Goal: Task Accomplishment & Management: Manage account settings

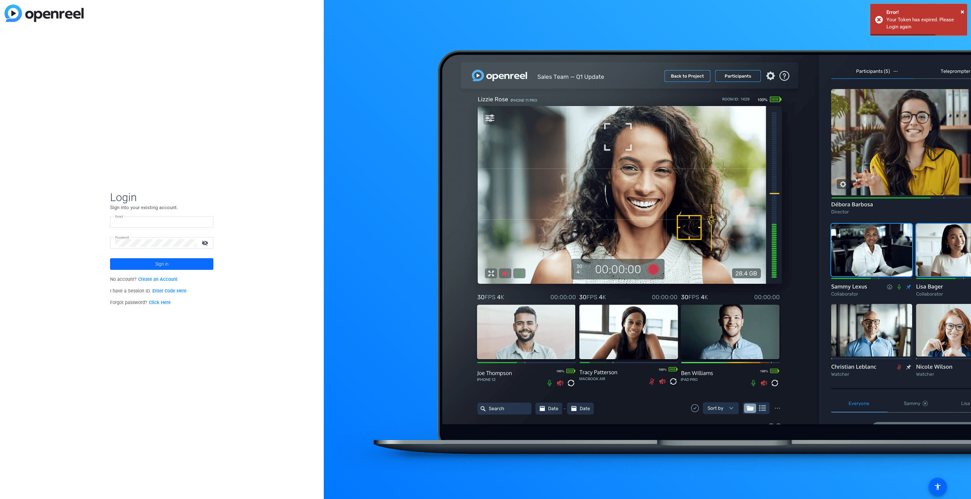
type input "[PERSON_NAME][EMAIL_ADDRESS][PERSON_NAME][DOMAIN_NAME]"
click at [157, 263] on span "Sign in" at bounding box center [161, 264] width 13 height 16
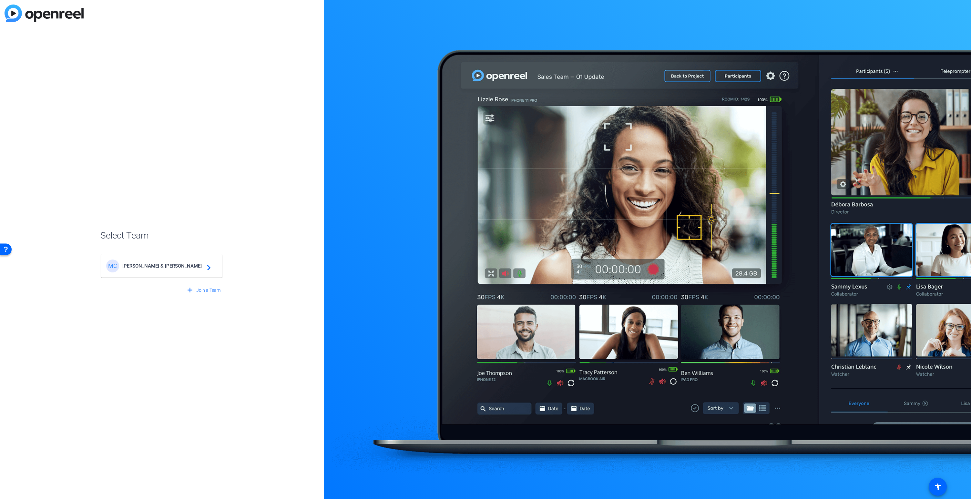
click at [140, 264] on span "[PERSON_NAME] & [PERSON_NAME]" at bounding box center [162, 266] width 81 height 6
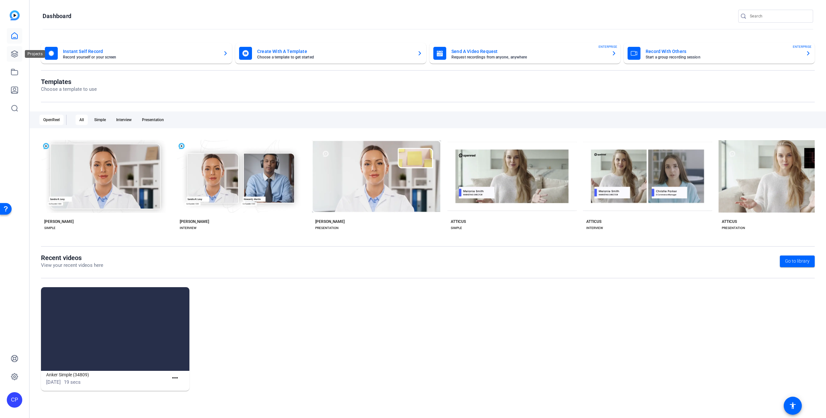
click at [15, 55] on icon at bounding box center [15, 54] width 8 height 8
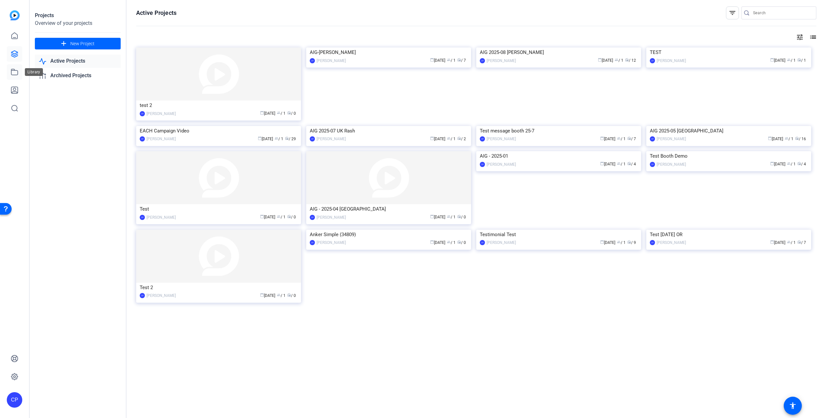
click at [13, 72] on icon at bounding box center [15, 72] width 8 height 8
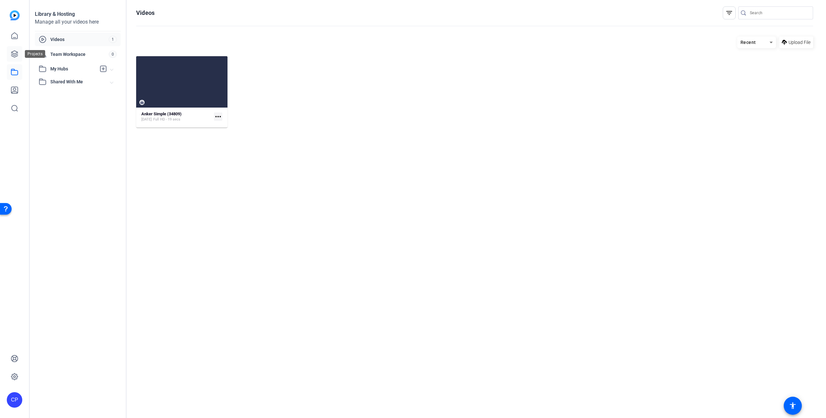
click at [15, 56] on icon at bounding box center [15, 54] width 8 height 8
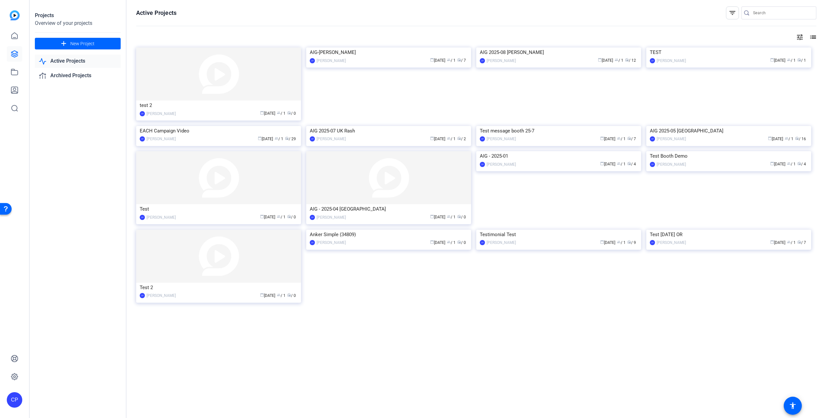
click at [813, 36] on mat-icon "list" at bounding box center [813, 37] width 8 height 8
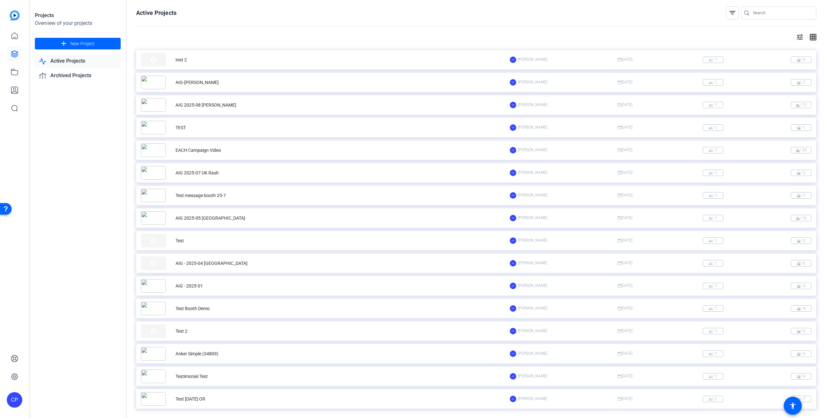
click at [799, 36] on mat-icon "tune" at bounding box center [800, 37] width 8 height 8
click at [813, 36] on div at bounding box center [413, 209] width 826 height 418
click at [813, 37] on mat-icon "grid_on" at bounding box center [813, 37] width 8 height 8
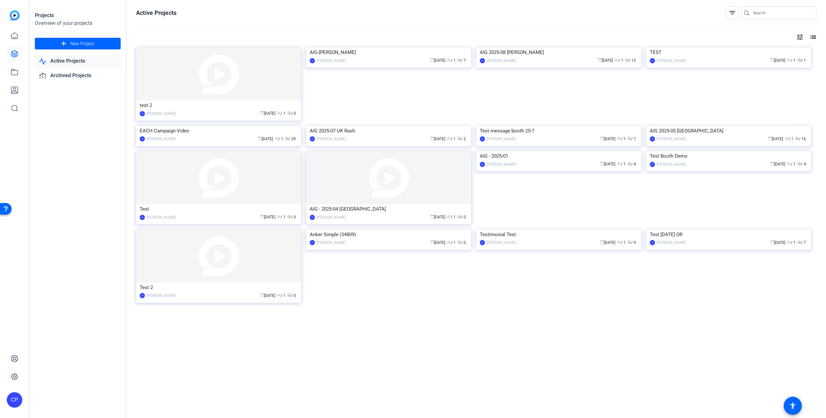
drag, startPoint x: 813, startPoint y: 36, endPoint x: 808, endPoint y: 38, distance: 5.6
click at [813, 36] on mat-icon "list" at bounding box center [813, 37] width 8 height 8
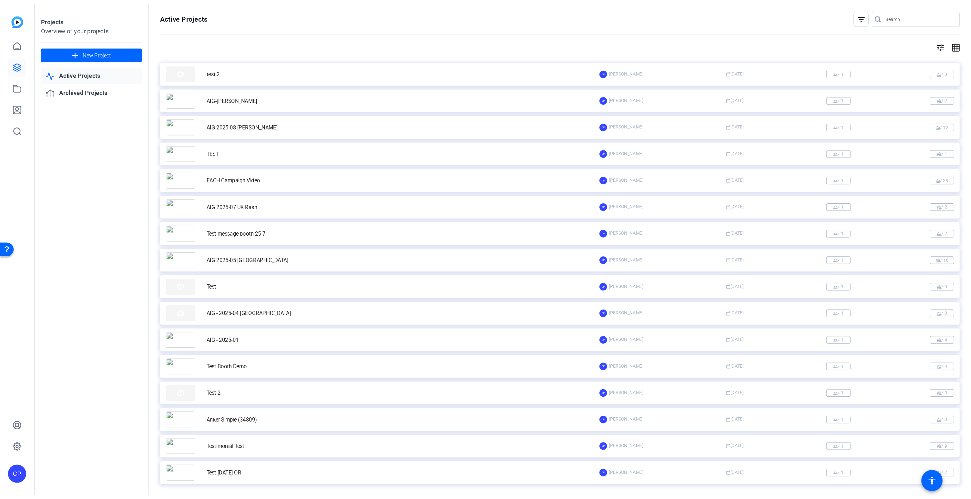
scroll to position [20, 0]
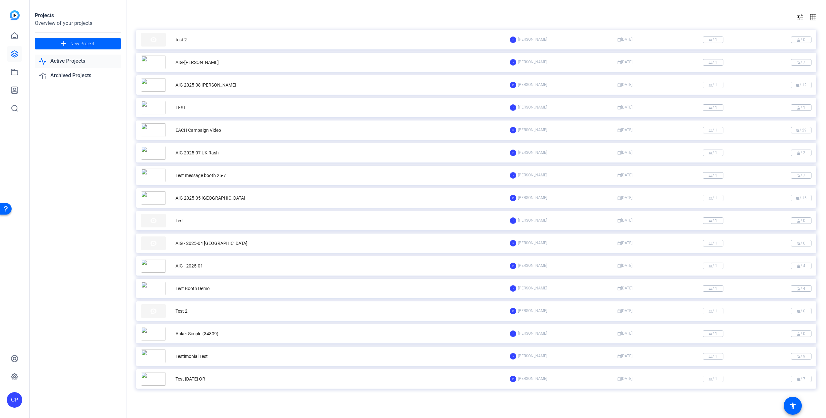
click at [194, 224] on div "Test" at bounding box center [325, 221] width 369 height 14
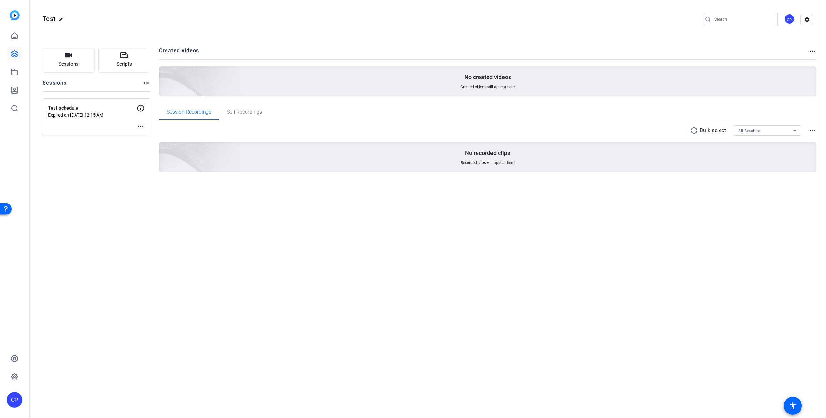
click at [813, 51] on mat-icon "more_horiz" at bounding box center [813, 51] width 8 height 8
drag, startPoint x: 452, startPoint y: 250, endPoint x: 449, endPoint y: 250, distance: 3.6
click at [451, 250] on div at bounding box center [413, 209] width 826 height 418
click at [141, 125] on mat-icon "more_horiz" at bounding box center [141, 126] width 8 height 8
click at [148, 144] on span "Archive Session" at bounding box center [156, 144] width 29 height 8
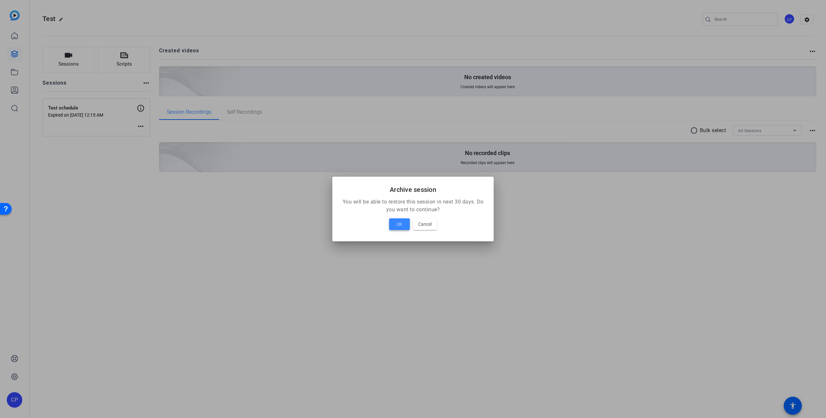
click at [404, 225] on span at bounding box center [399, 223] width 21 height 15
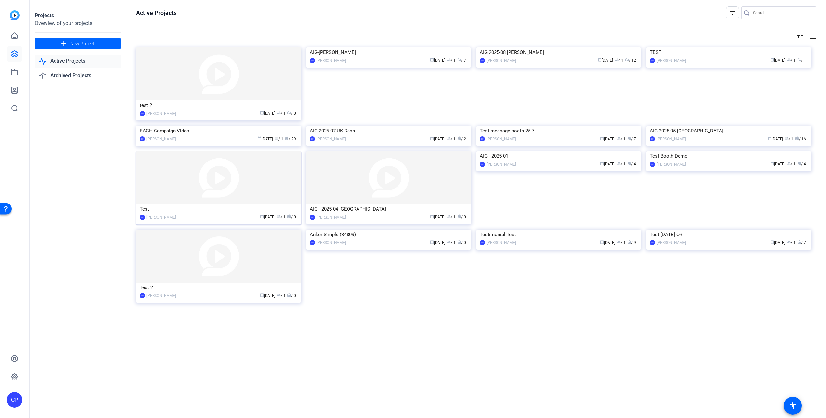
click at [218, 220] on div "calendar_today [DATE] group / 1 radio / 0" at bounding box center [238, 217] width 118 height 7
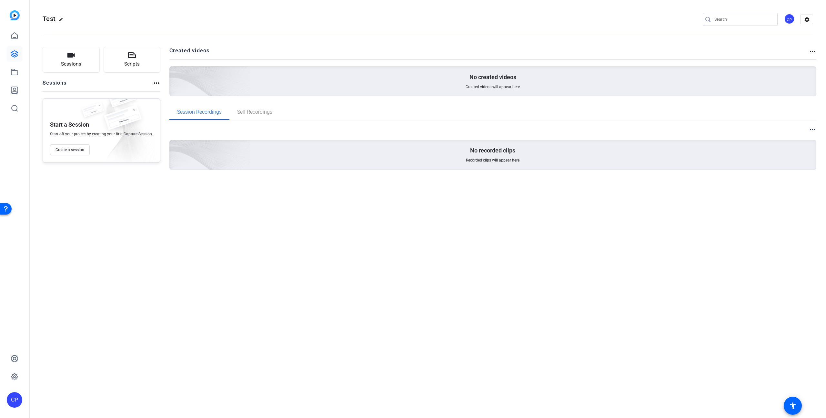
click at [155, 84] on mat-icon "more_horiz" at bounding box center [157, 83] width 8 height 8
